Goal: Information Seeking & Learning: Learn about a topic

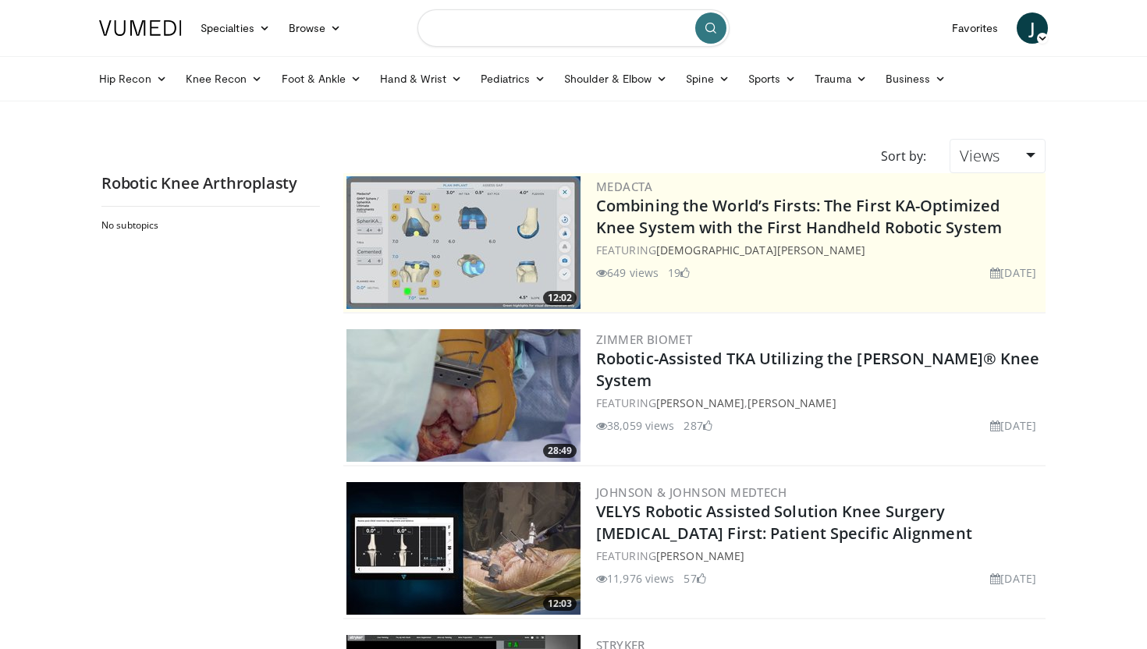
click at [523, 29] on input "Search topics, interventions" at bounding box center [573, 27] width 312 height 37
type input "**********"
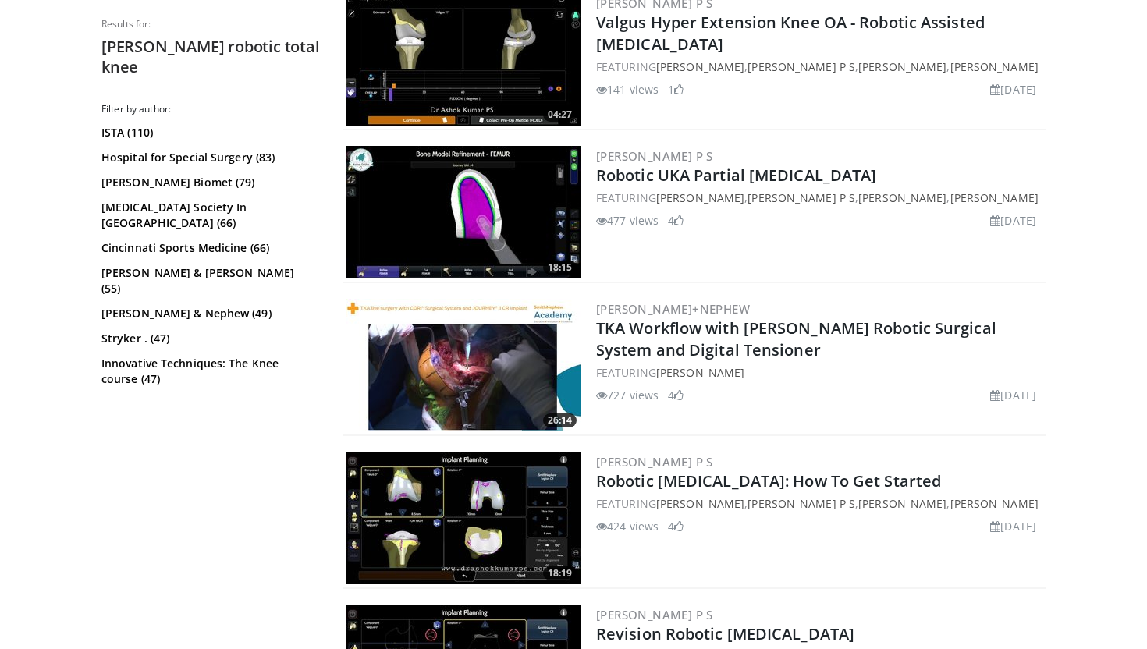
scroll to position [644, 0]
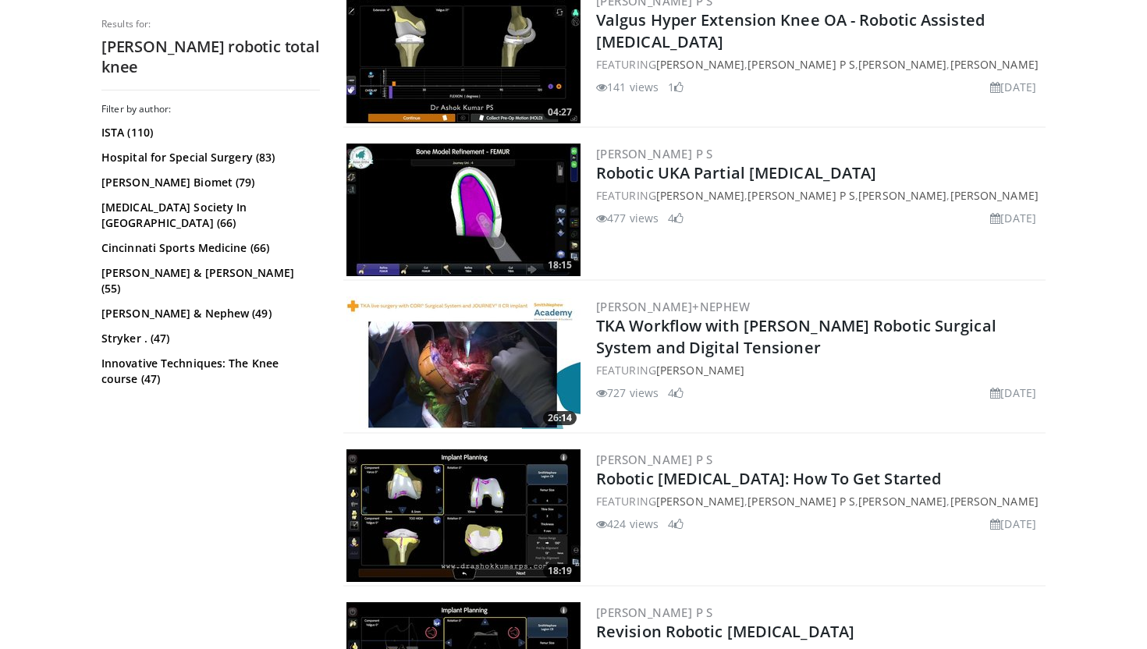
click at [501, 383] on img at bounding box center [463, 362] width 234 height 133
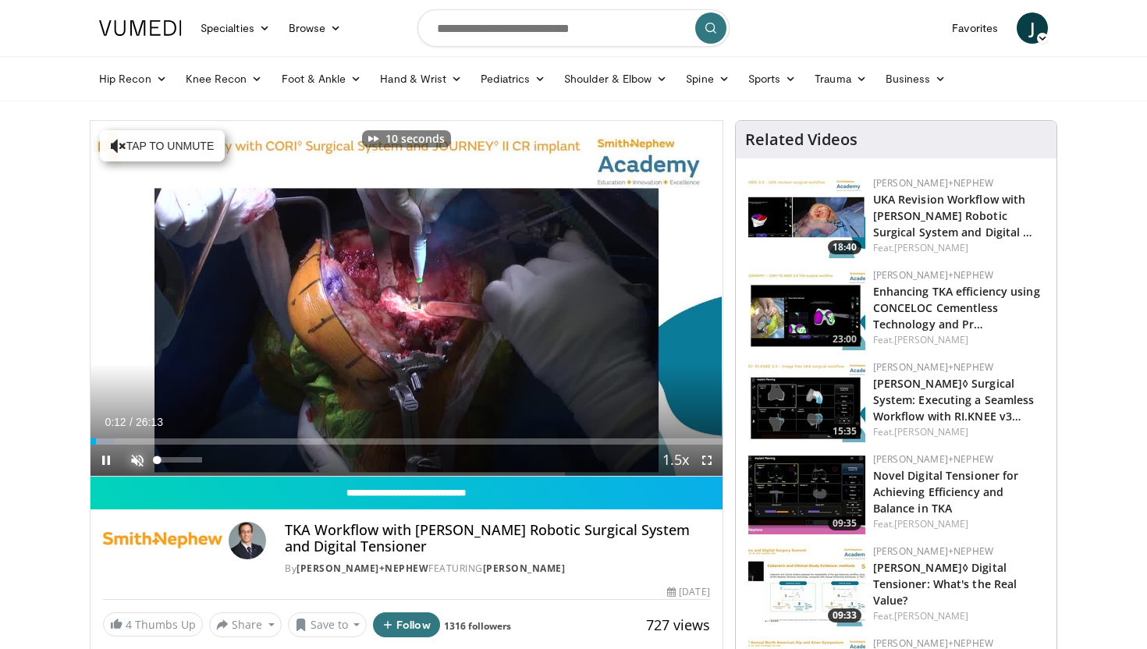
click at [137, 456] on span "Video Player" at bounding box center [137, 460] width 31 height 31
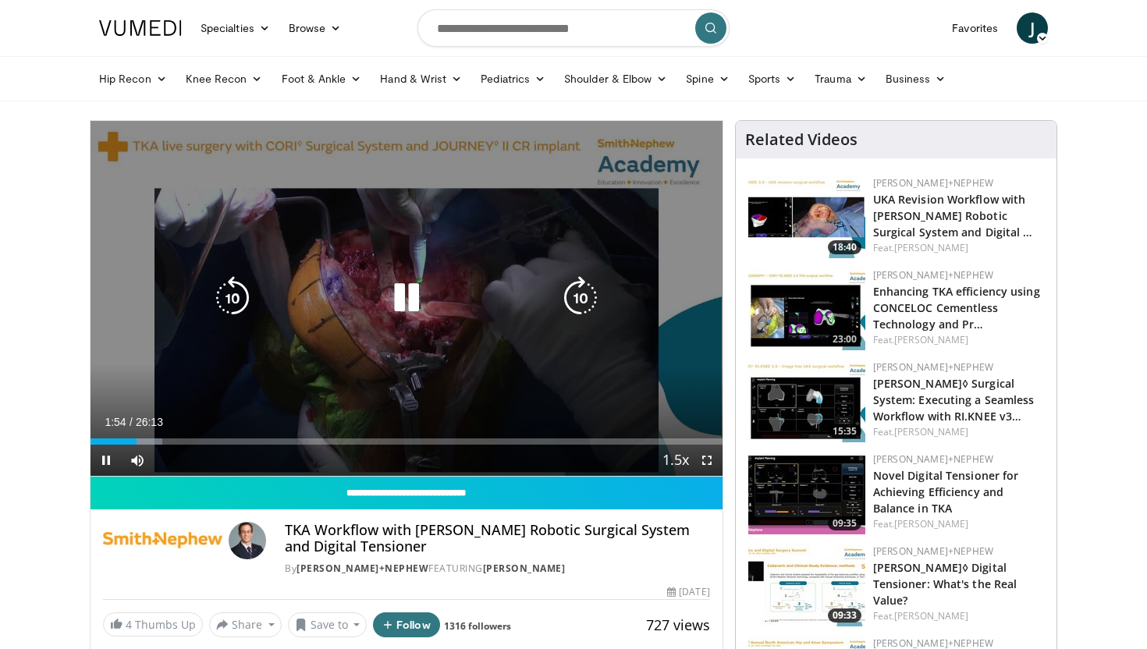
click at [403, 297] on icon "Video Player" at bounding box center [407, 298] width 44 height 44
click at [403, 296] on icon "Video Player" at bounding box center [407, 298] width 44 height 44
click at [413, 300] on icon "Video Player" at bounding box center [407, 298] width 44 height 44
click at [399, 303] on icon "Video Player" at bounding box center [407, 298] width 44 height 44
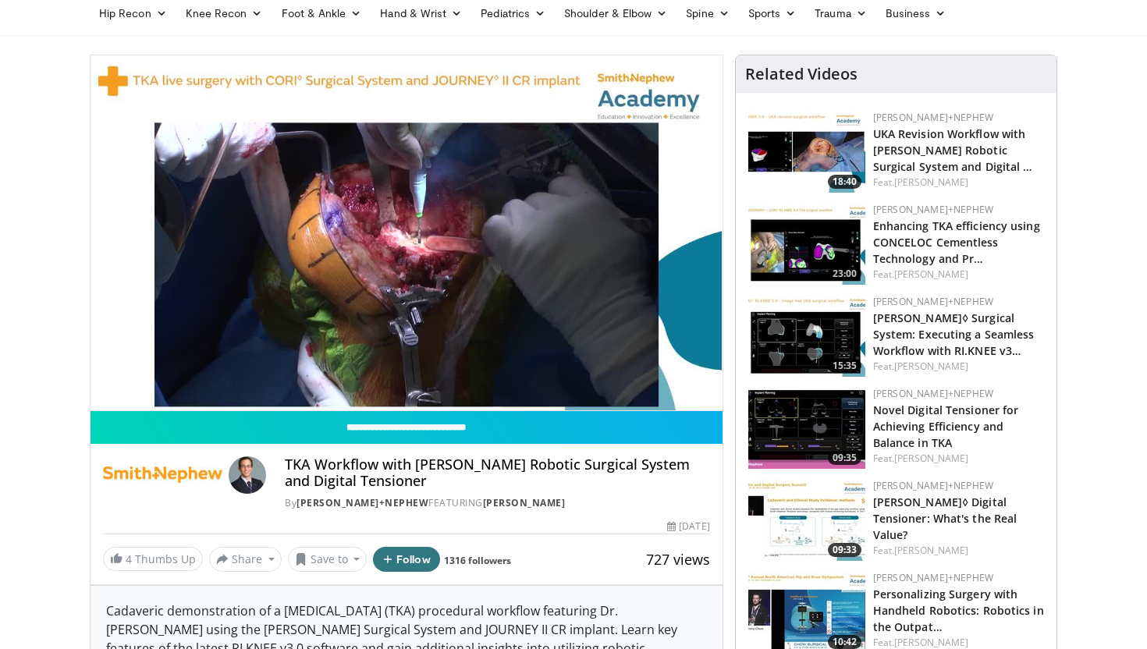
scroll to position [54, 0]
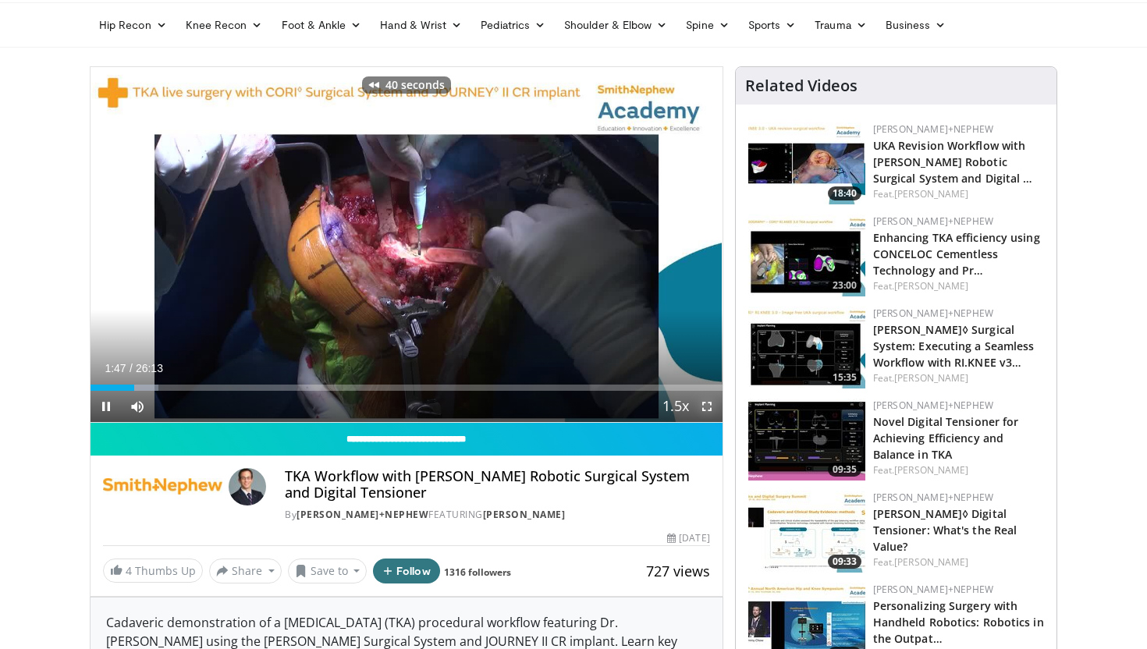
click at [712, 413] on span "Video Player" at bounding box center [706, 406] width 31 height 31
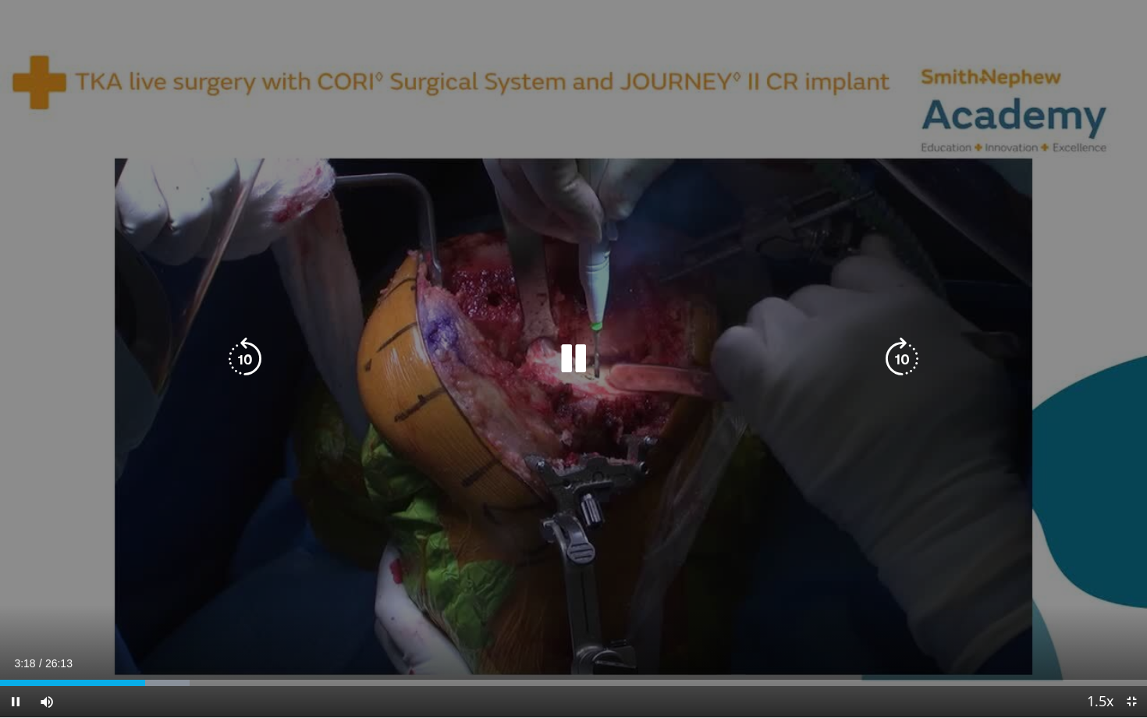
click at [708, 581] on div "40 seconds Tap to unmute" at bounding box center [573, 358] width 1147 height 717
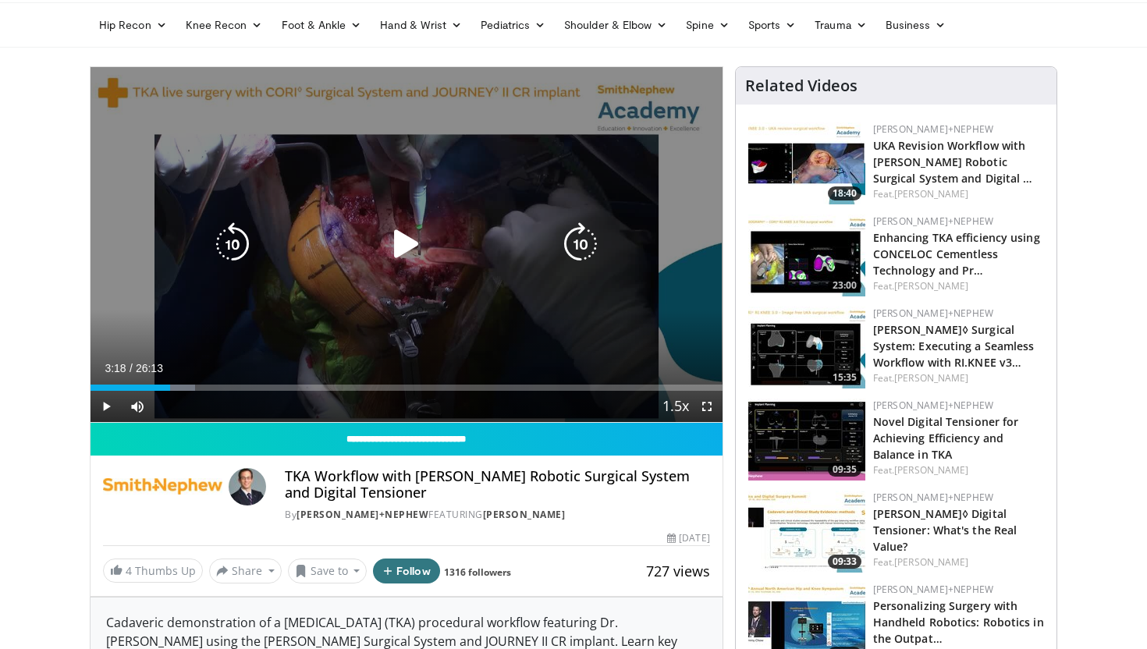
click at [400, 251] on icon "Video Player" at bounding box center [407, 244] width 44 height 44
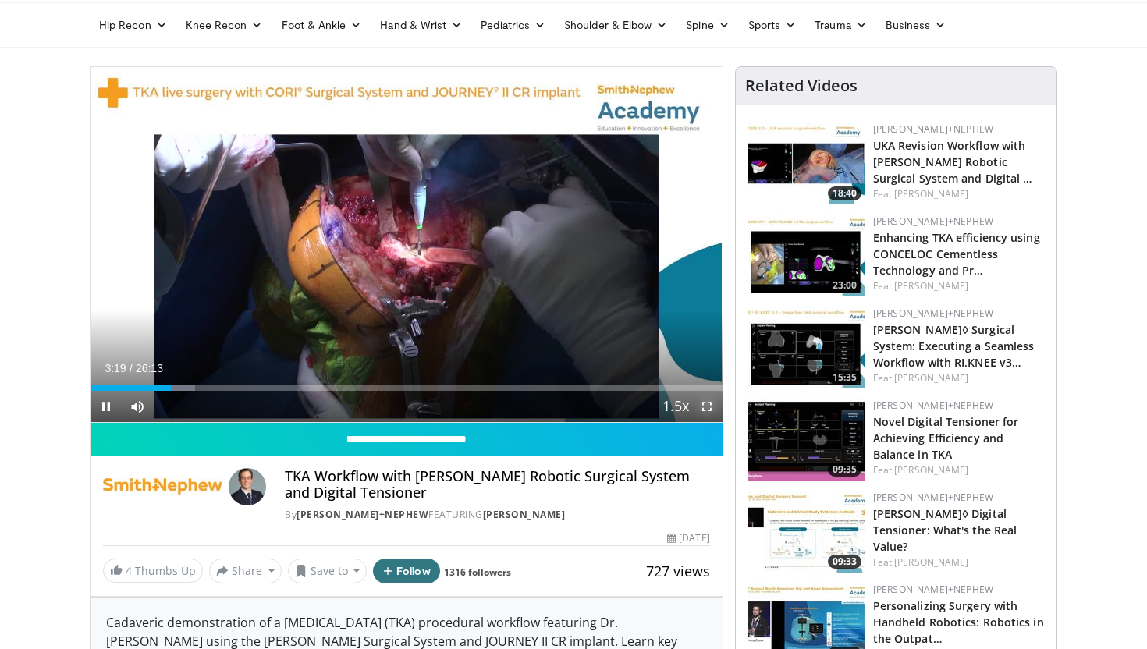
click at [709, 414] on span "Video Player" at bounding box center [706, 406] width 31 height 31
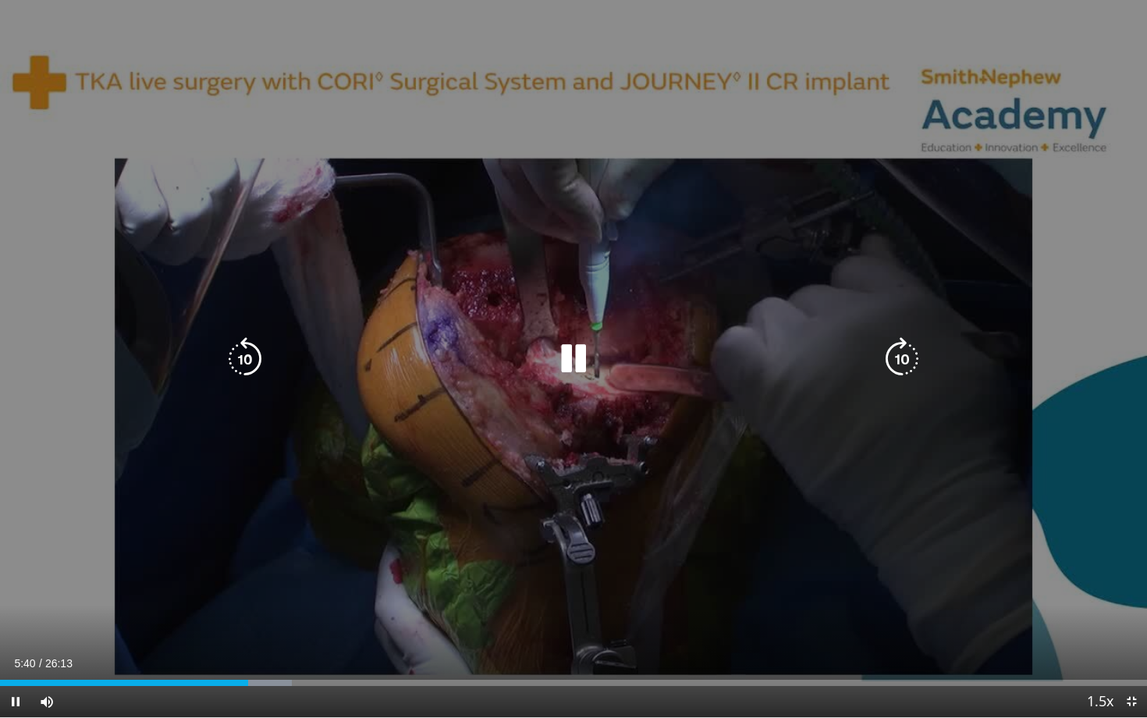
click at [1085, 350] on div "70 seconds Tap to unmute" at bounding box center [573, 358] width 1147 height 717
click at [1108, 335] on div "70 seconds Tap to unmute" at bounding box center [573, 358] width 1147 height 717
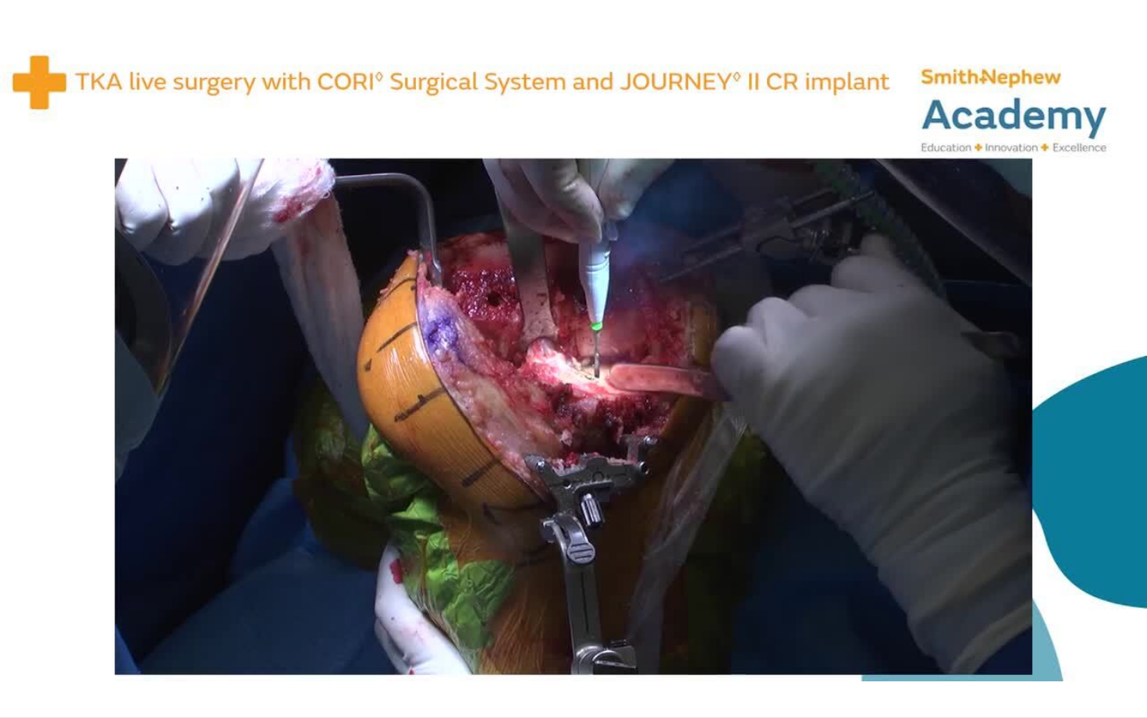
click at [1031, 648] on video-js "**********" at bounding box center [573, 359] width 1147 height 718
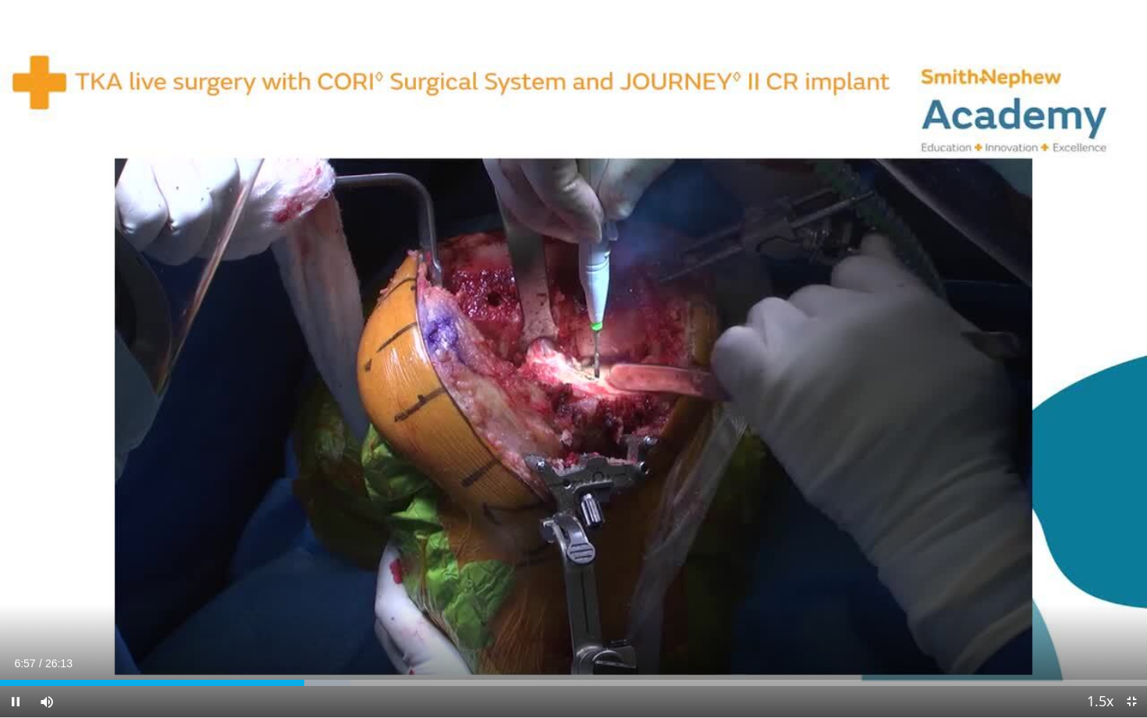
click at [1034, 648] on div "Current Time 6:57 / Duration 26:13 Pause Skip Backward Skip Forward Mute 100% L…" at bounding box center [573, 701] width 1147 height 31
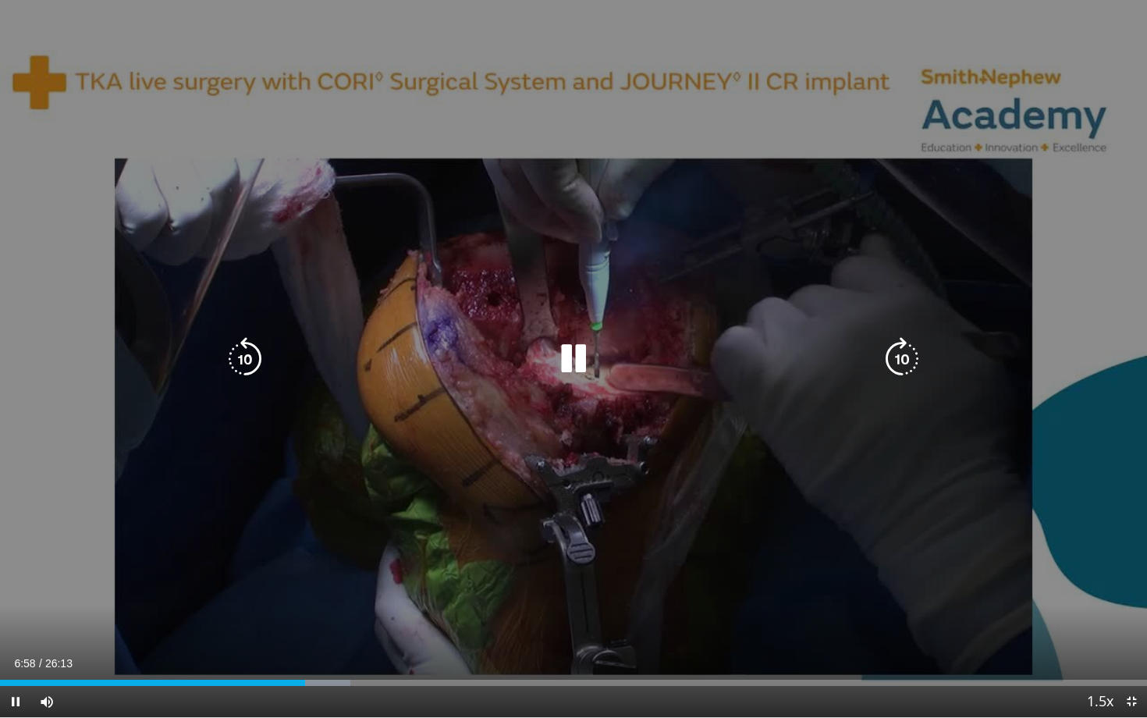
click at [1024, 603] on div "70 seconds Tap to unmute" at bounding box center [573, 358] width 1147 height 717
click at [1054, 483] on div "10 seconds Tap to unmute" at bounding box center [573, 358] width 1147 height 717
click at [1074, 502] on div "10 seconds Tap to unmute" at bounding box center [573, 358] width 1147 height 717
click at [1025, 521] on div "10 seconds Tap to unmute" at bounding box center [573, 358] width 1147 height 717
click at [975, 569] on div "10 seconds Tap to unmute" at bounding box center [573, 358] width 1147 height 717
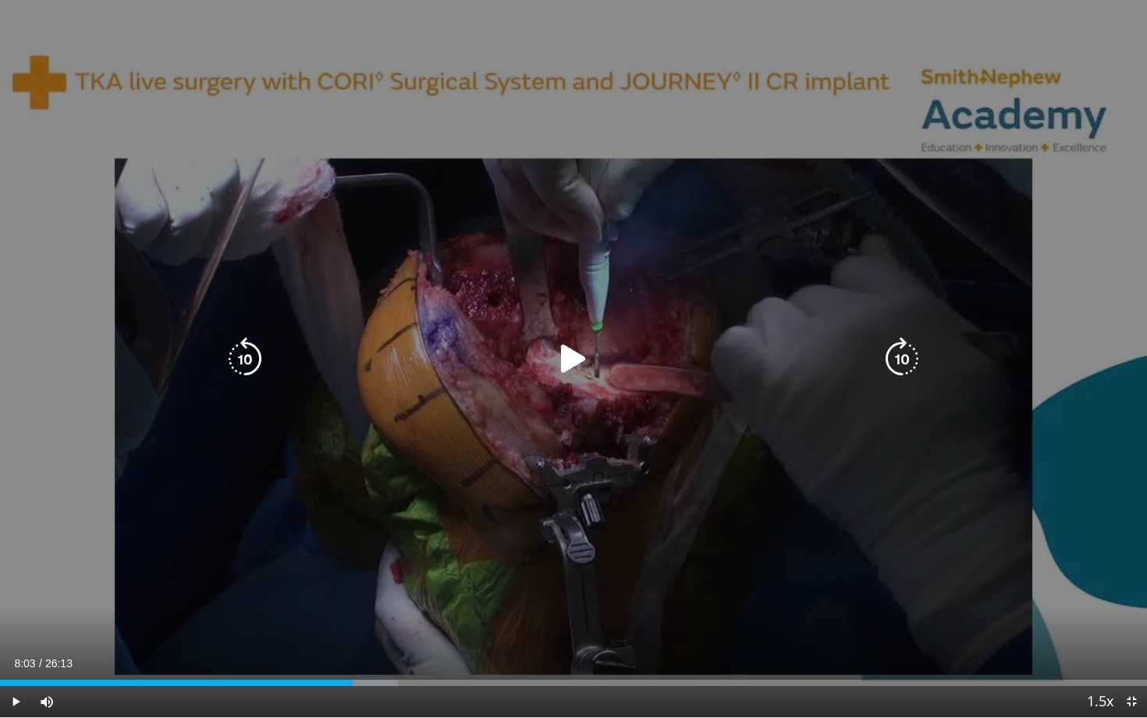
click at [569, 353] on icon "Video Player" at bounding box center [574, 359] width 44 height 44
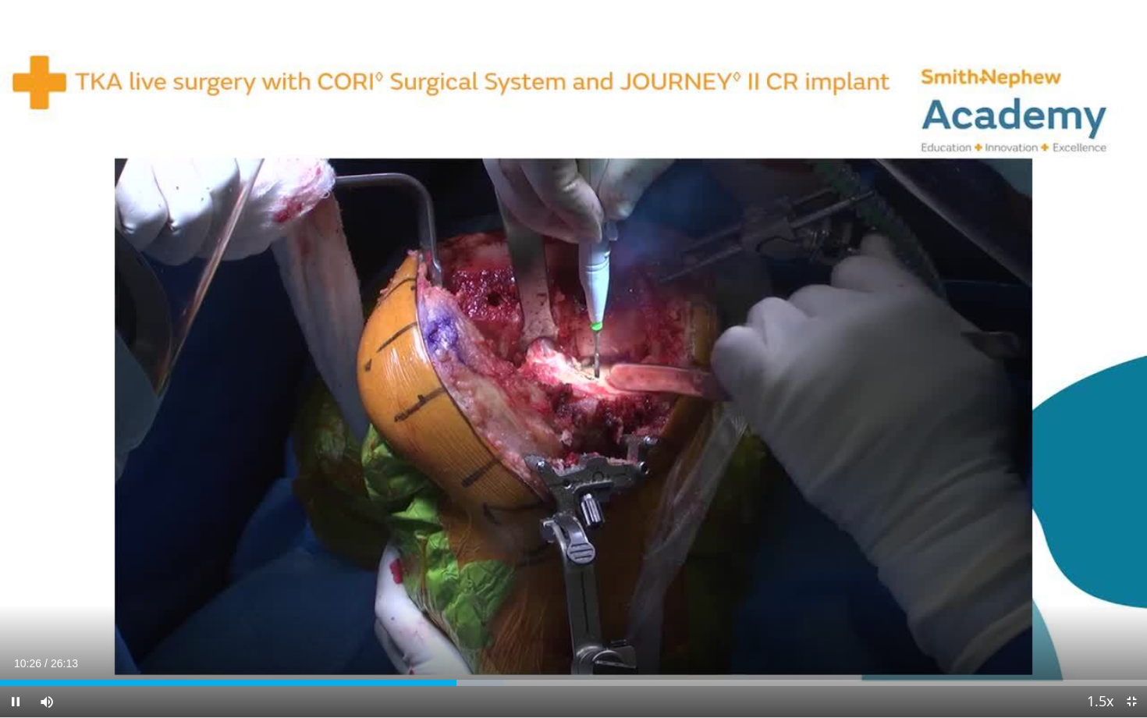
click at [816, 648] on div "Current Time 10:26 / Duration 26:13 Pause Skip Backward Skip Forward Mute 100% …" at bounding box center [573, 701] width 1147 height 31
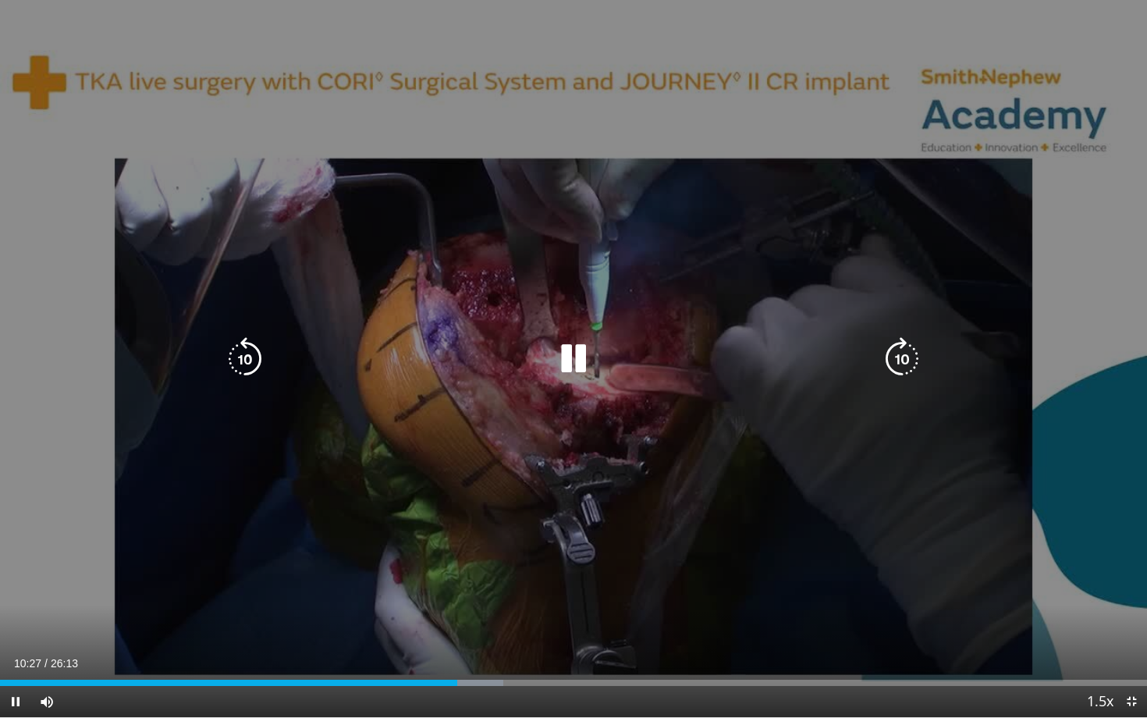
click at [718, 460] on div "10 seconds Tap to unmute" at bounding box center [573, 358] width 1147 height 717
click at [568, 355] on icon "Video Player" at bounding box center [574, 359] width 44 height 44
click at [887, 449] on div "10 seconds Tap to unmute" at bounding box center [573, 358] width 1147 height 717
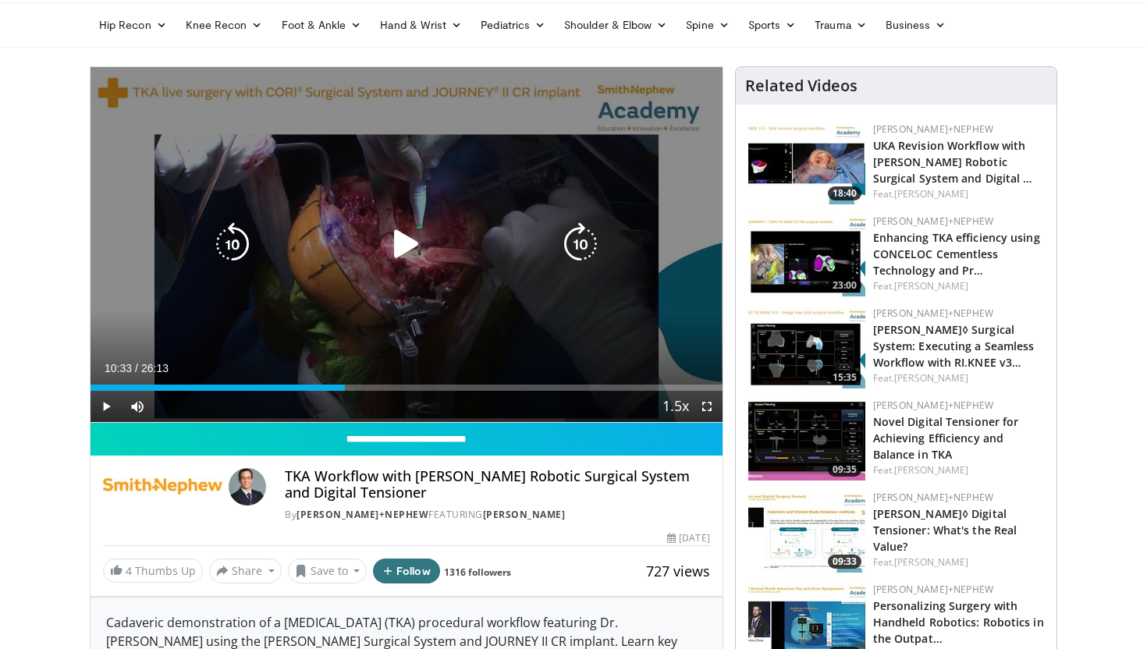
click at [396, 244] on icon "Video Player" at bounding box center [407, 244] width 44 height 44
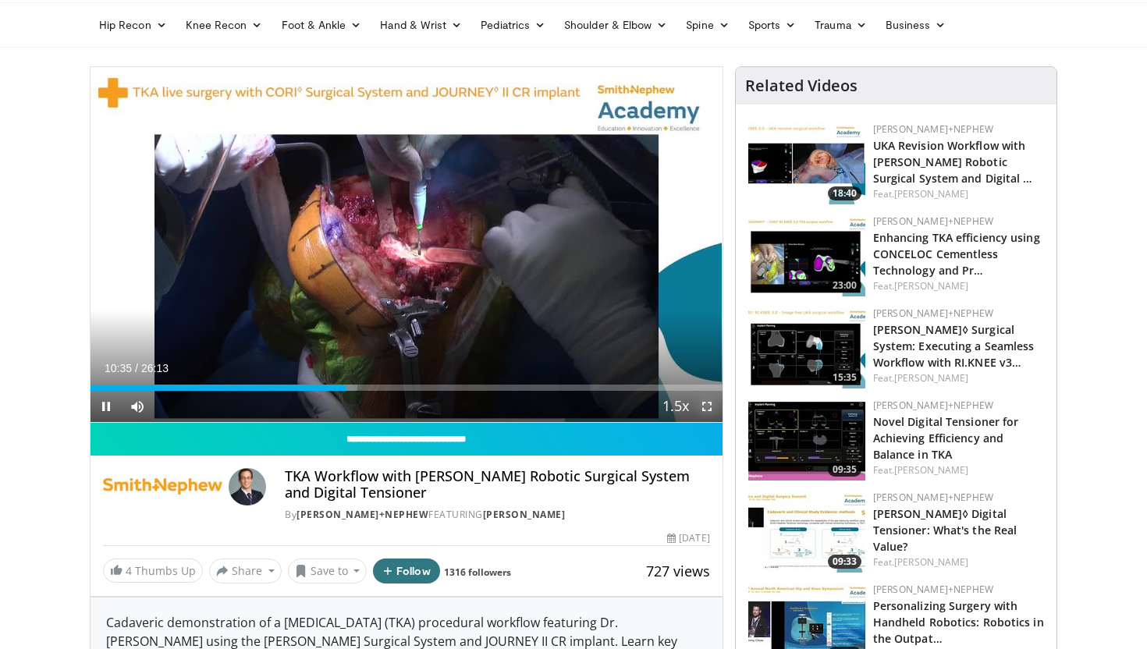
click at [709, 403] on span "Video Player" at bounding box center [706, 406] width 31 height 31
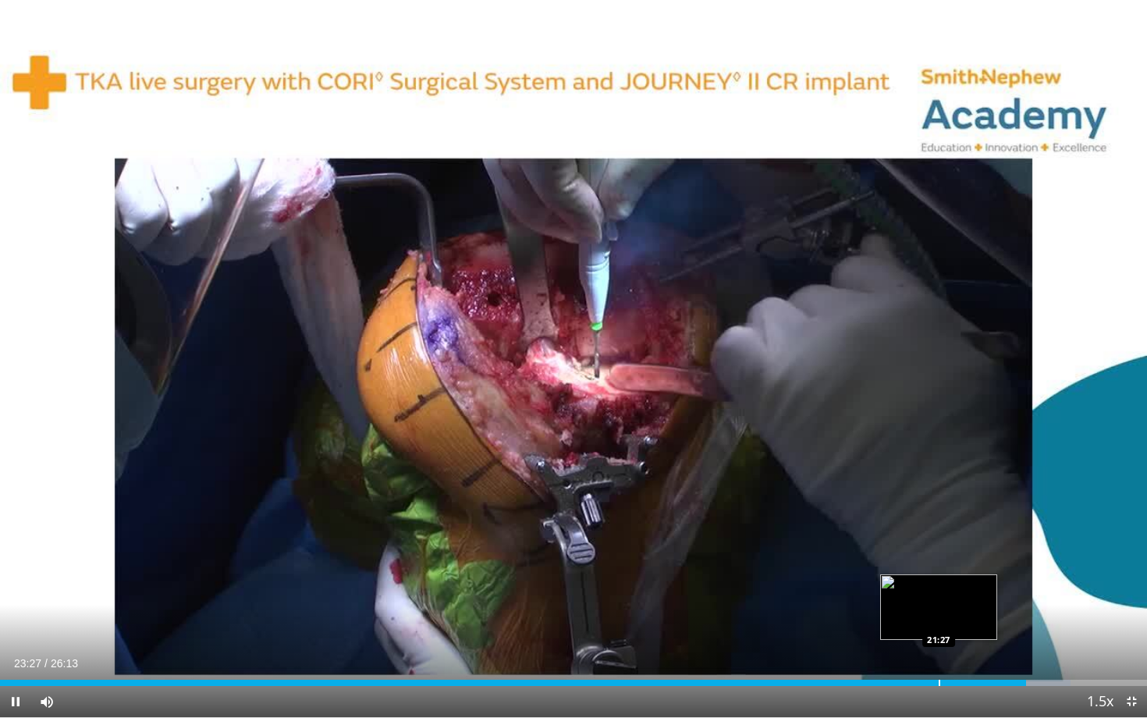
click at [939, 648] on div "Progress Bar" at bounding box center [940, 683] width 2 height 6
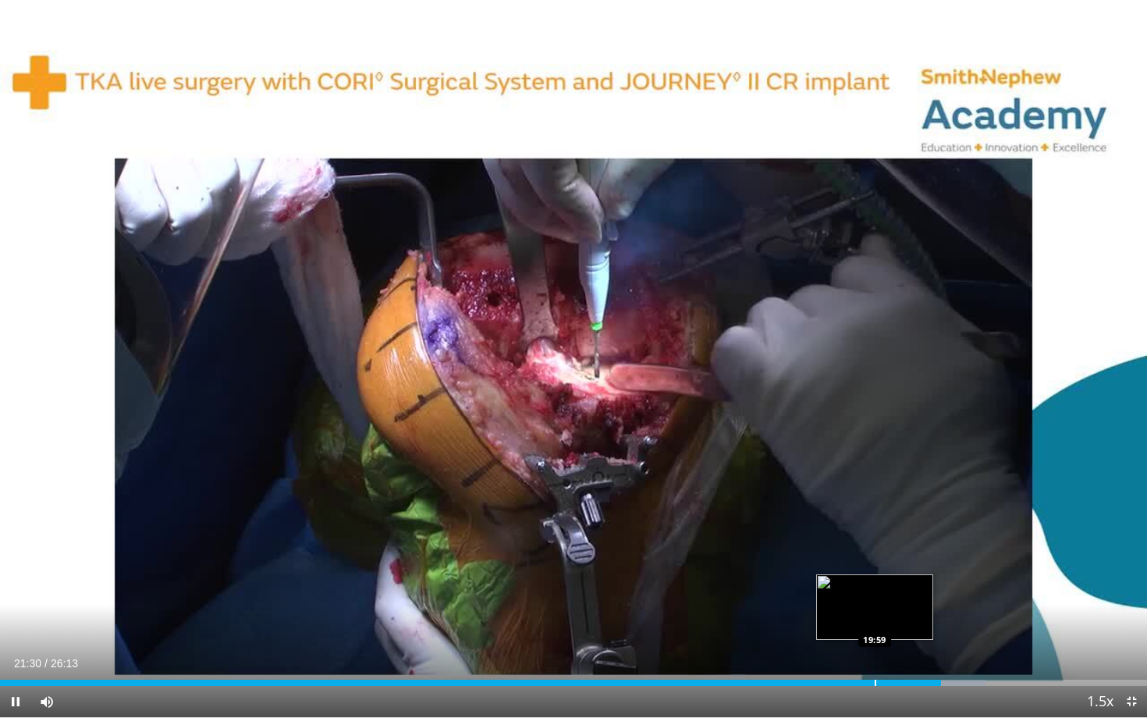
click at [875, 648] on div "Progress Bar" at bounding box center [876, 683] width 2 height 6
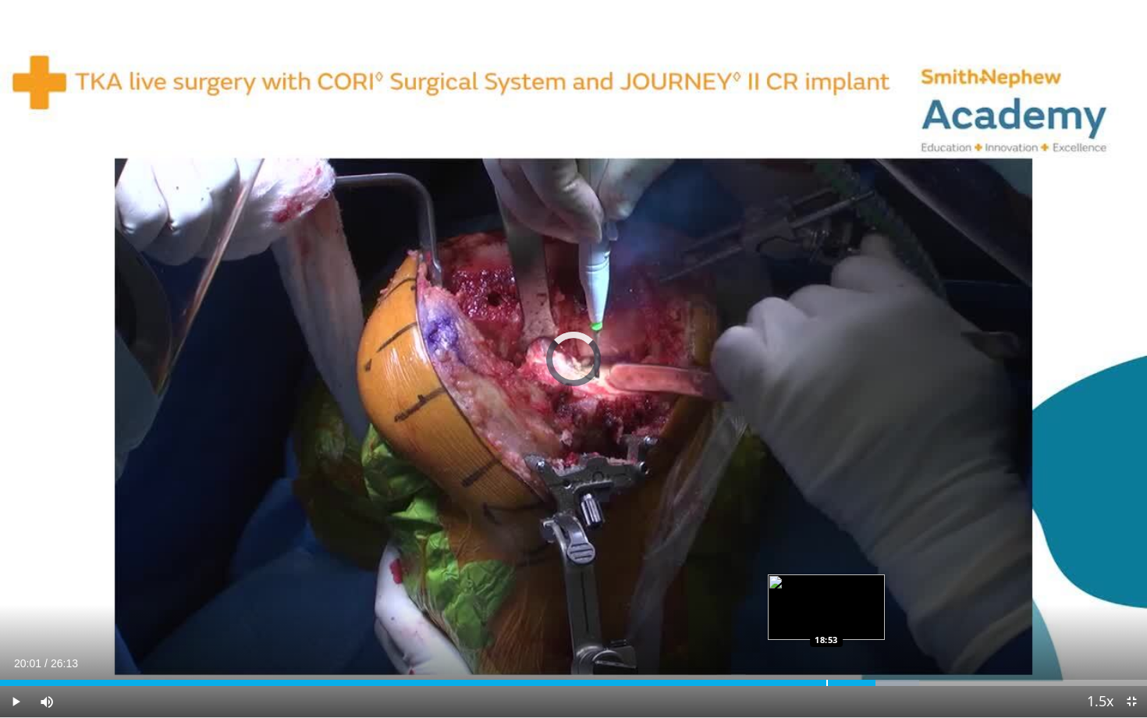
click at [826, 648] on div "Progress Bar" at bounding box center [827, 683] width 2 height 6
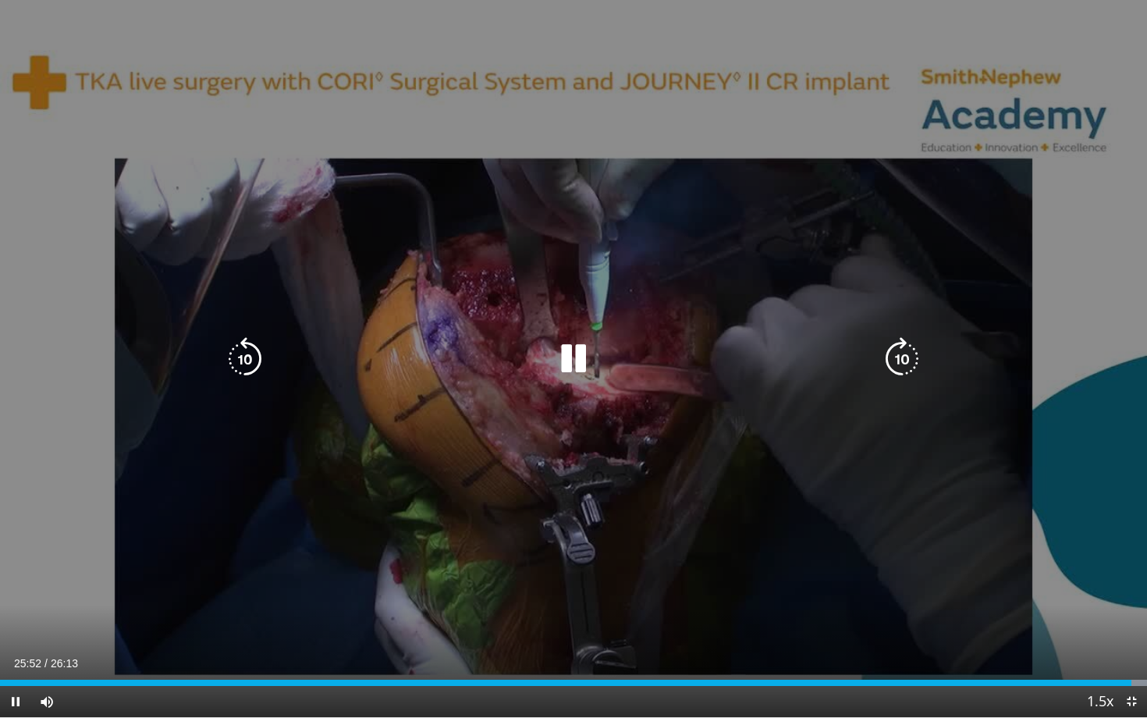
click at [999, 370] on div "10 seconds Tap to unmute" at bounding box center [573, 358] width 1147 height 717
